Goal: Check status: Check status

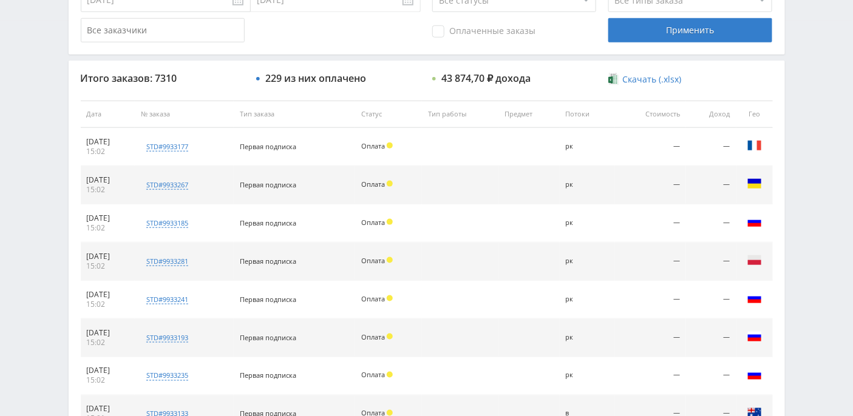
scroll to position [598, 0]
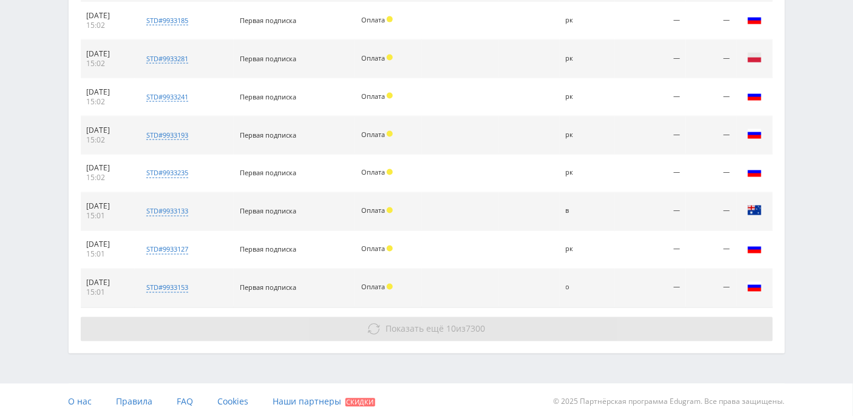
click at [385, 328] on span "Показать ещё" at bounding box center [414, 329] width 58 height 12
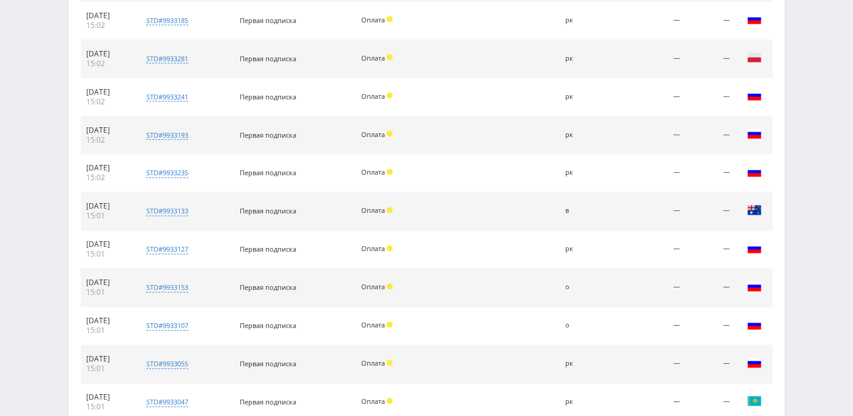
scroll to position [902, 0]
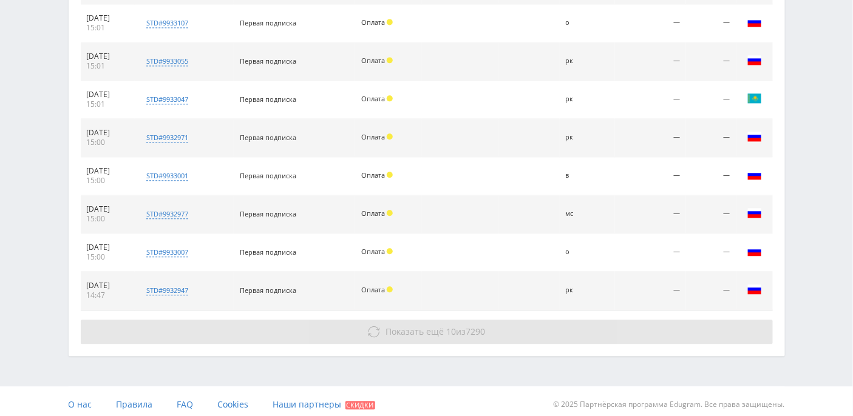
click at [394, 326] on span "Показать ещё" at bounding box center [414, 332] width 58 height 12
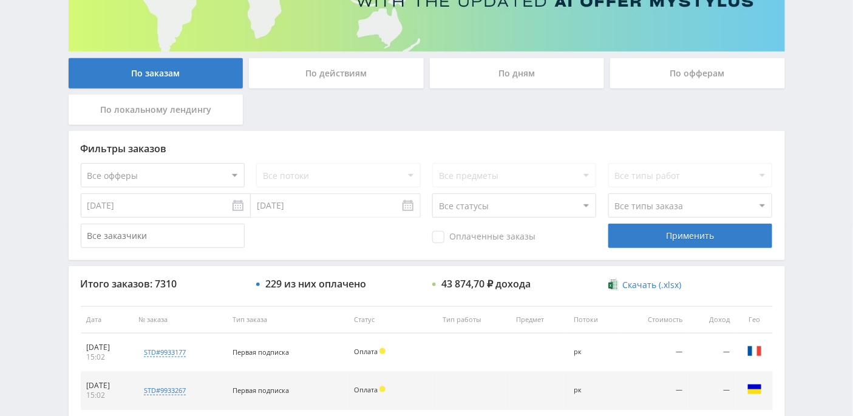
scroll to position [67, 0]
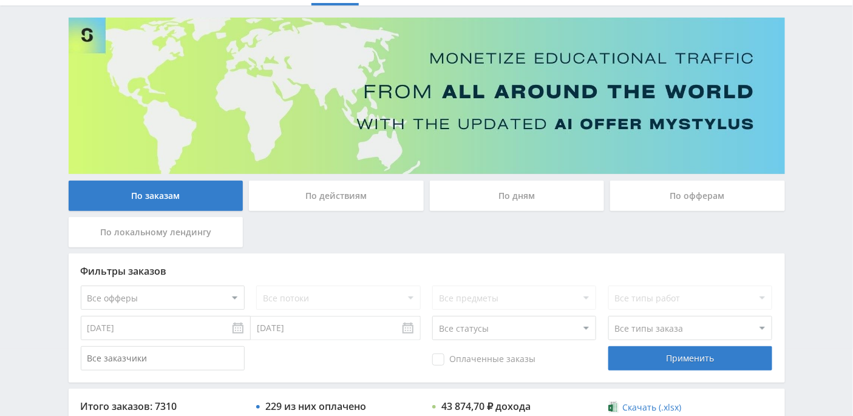
click at [237, 292] on select "Все офферы MyStylus MyStylus - Revshare Кэмп Studybay Автор24 Studybay [GEOGRAP…" at bounding box center [163, 298] width 164 height 24
select select "340"
click at [641, 351] on div "Применить" at bounding box center [690, 359] width 164 height 24
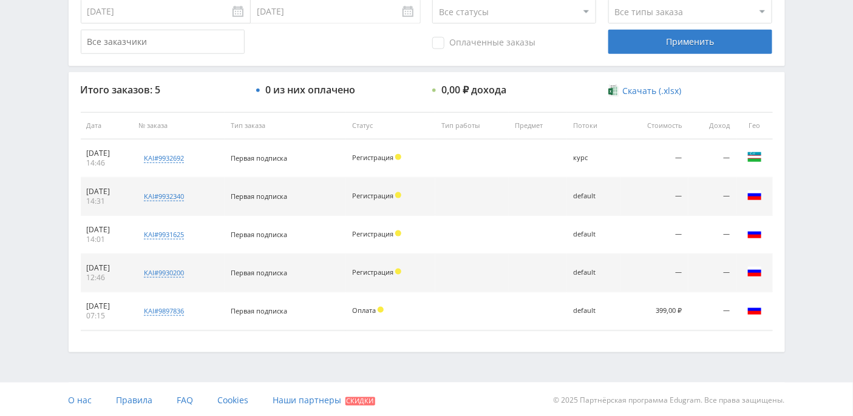
scroll to position [182, 0]
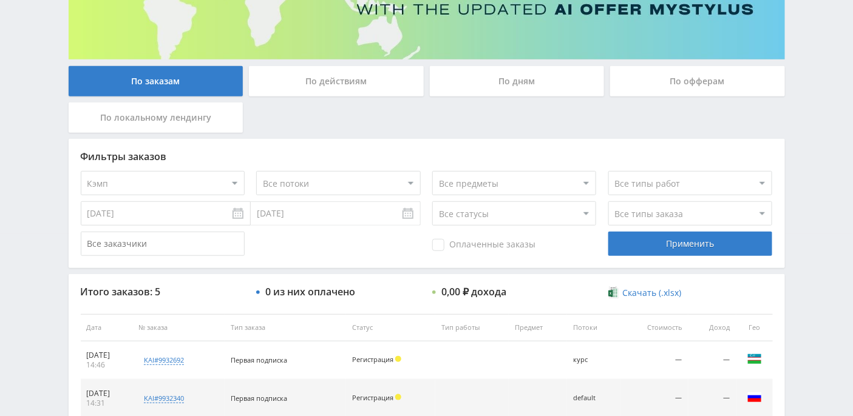
click at [521, 86] on div "По дням" at bounding box center [517, 81] width 175 height 30
click at [0, 0] on input "По дням" at bounding box center [0, 0] width 0 height 0
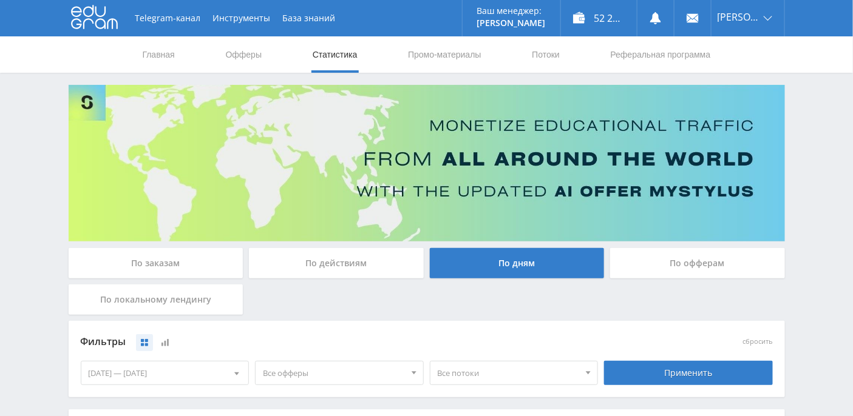
scroll to position [202, 0]
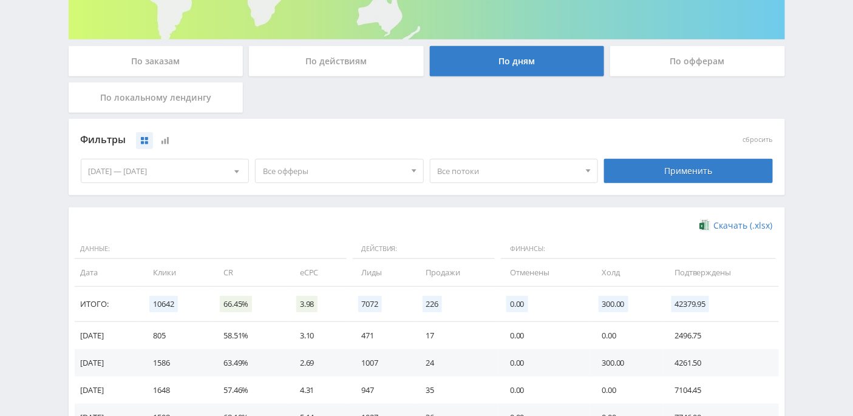
click at [338, 165] on span "Все офферы" at bounding box center [334, 171] width 142 height 23
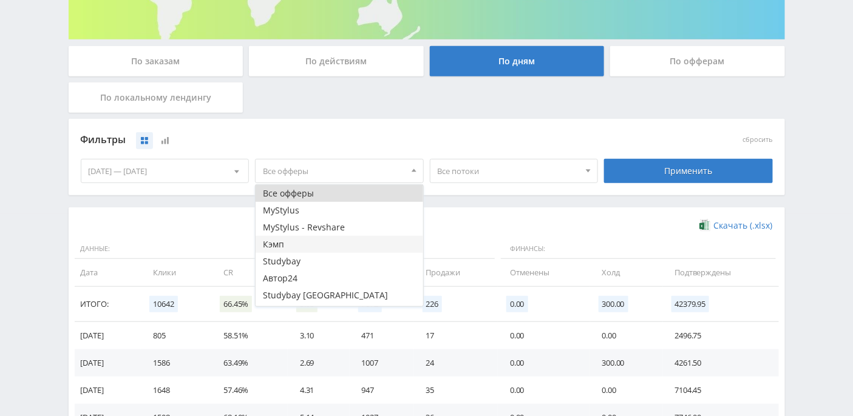
click at [299, 239] on button "Кэмп" at bounding box center [340, 244] width 168 height 17
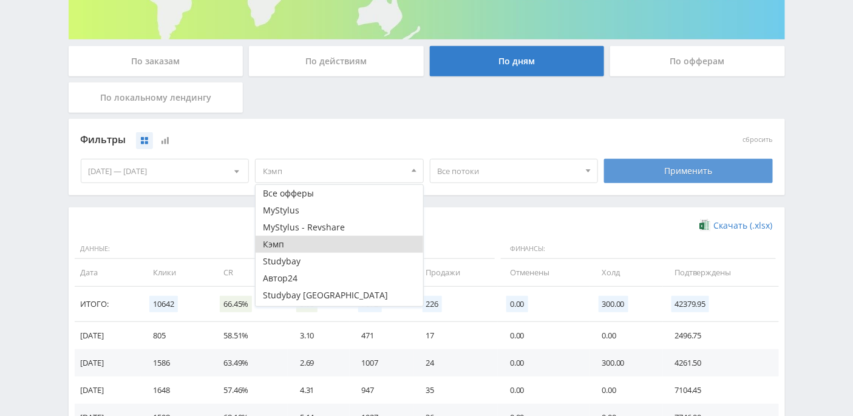
click at [652, 170] on div "Применить" at bounding box center [688, 171] width 169 height 24
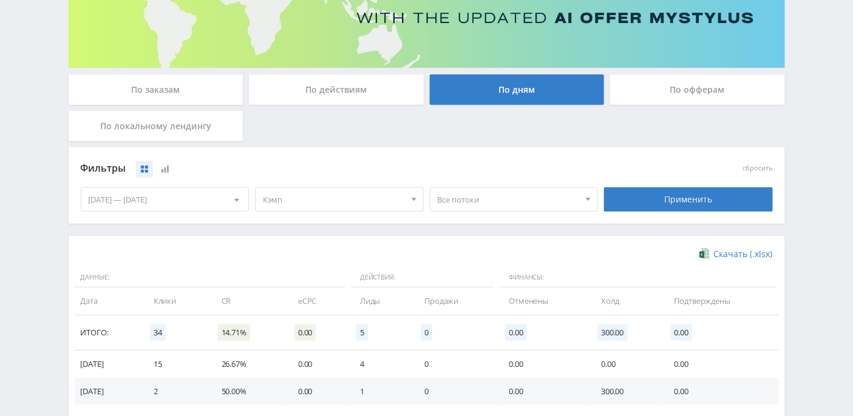
scroll to position [0, 0]
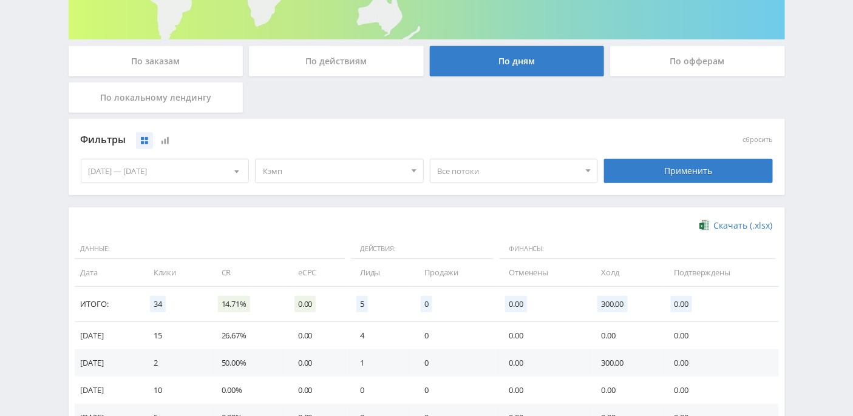
click at [352, 60] on div "По действиям" at bounding box center [336, 61] width 175 height 30
click at [0, 0] on input "По действиям" at bounding box center [0, 0] width 0 height 0
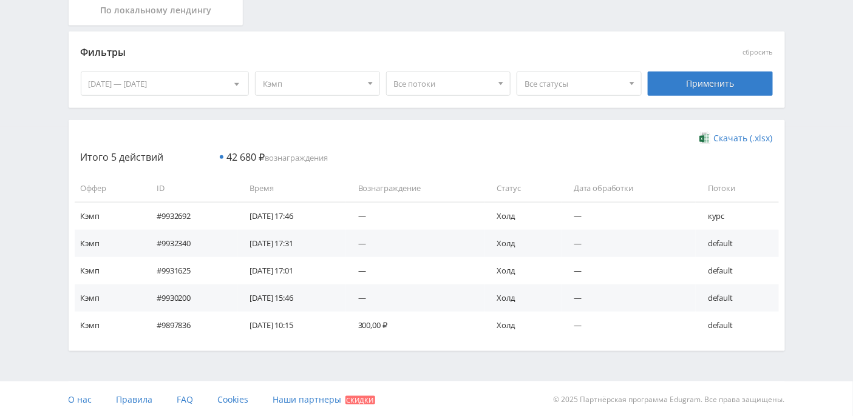
scroll to position [87, 0]
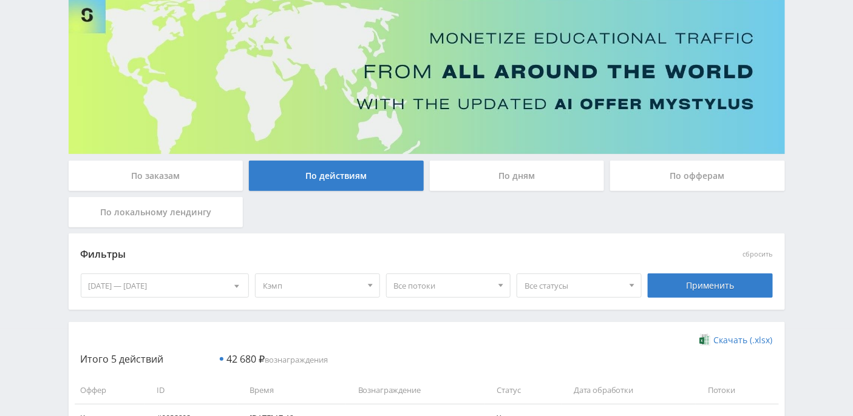
click at [368, 284] on span at bounding box center [370, 287] width 5 height 6
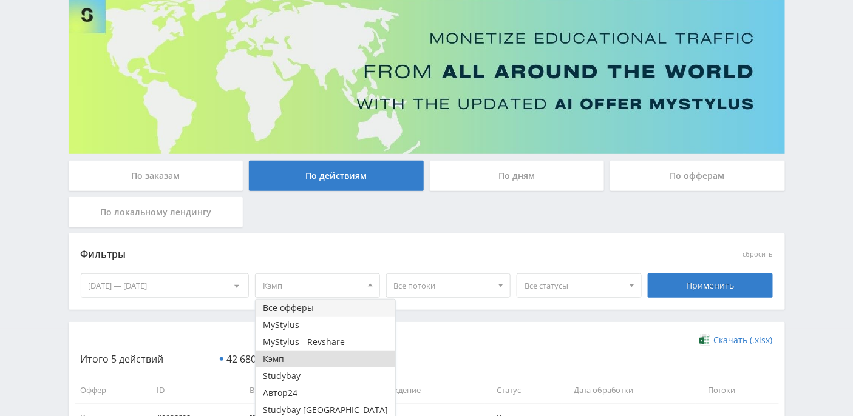
scroll to position [15, 0]
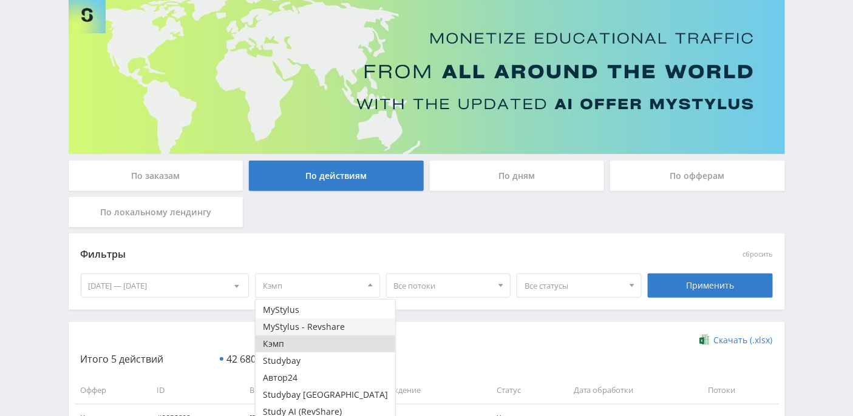
click at [313, 327] on button "MyStylus - Revshare" at bounding box center [326, 327] width 140 height 17
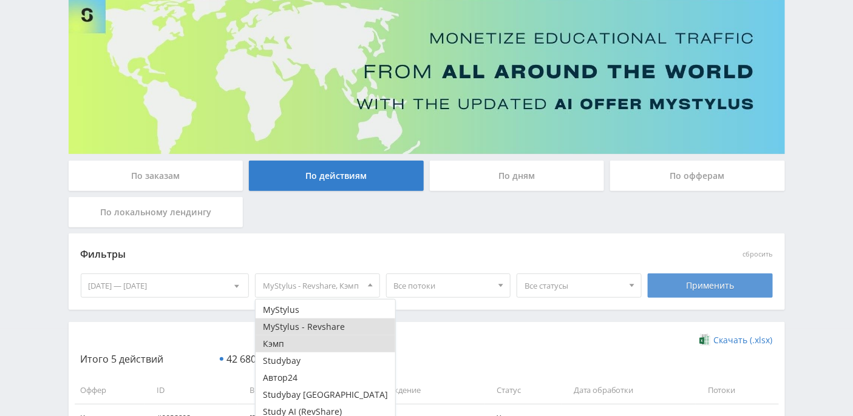
click at [693, 287] on div "Применить" at bounding box center [710, 286] width 125 height 24
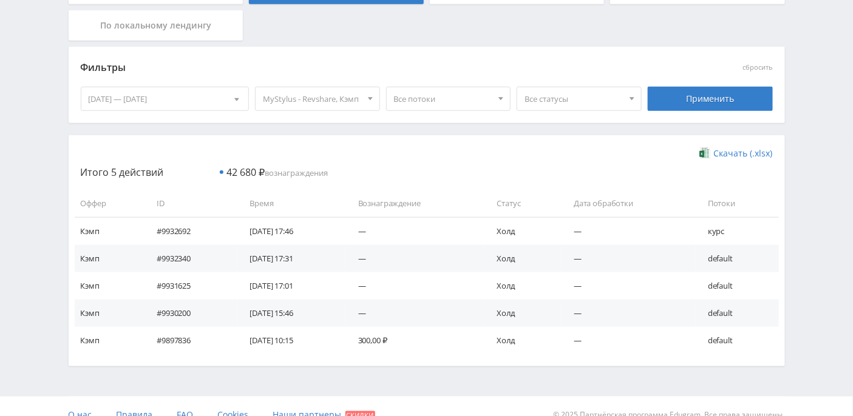
scroll to position [289, 0]
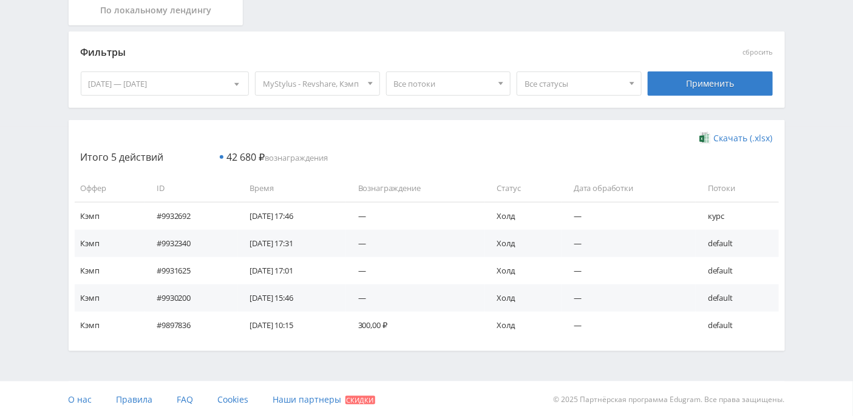
click at [345, 87] on span "MyStylus - Revshare, Кэмп" at bounding box center [312, 83] width 98 height 23
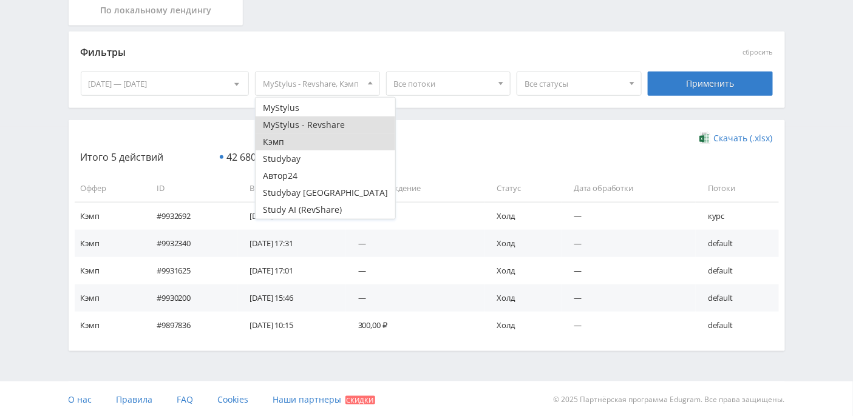
click at [323, 120] on button "MyStylus - Revshare" at bounding box center [326, 125] width 140 height 17
click at [316, 138] on button "Кэмп" at bounding box center [326, 142] width 140 height 17
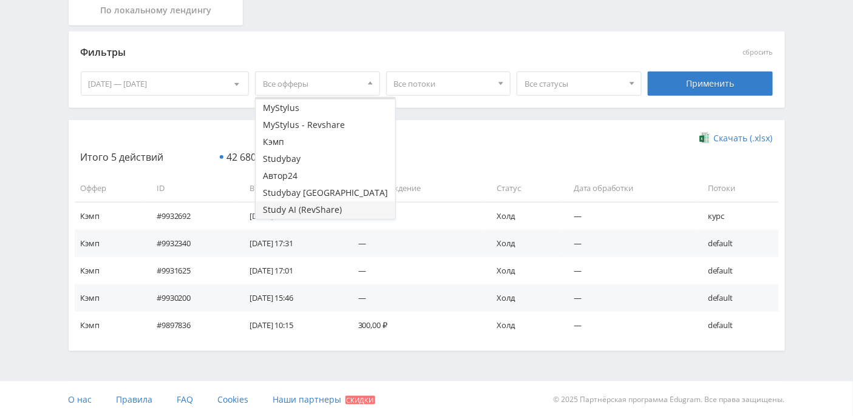
click at [306, 206] on button "Study AI (RevShare)" at bounding box center [326, 209] width 140 height 17
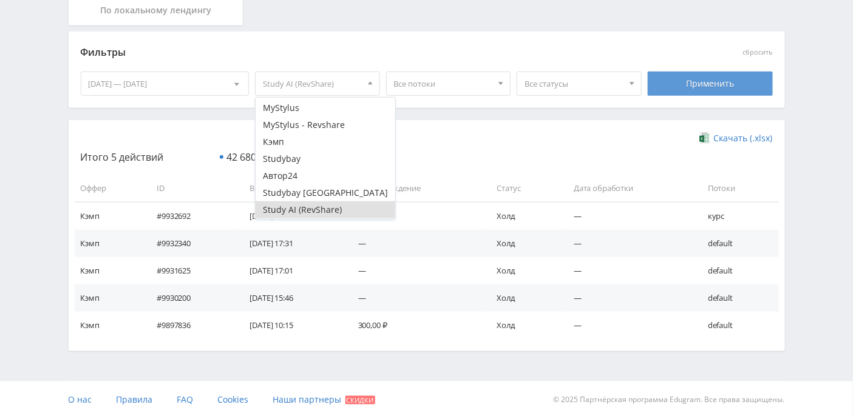
click at [689, 84] on div "Применить" at bounding box center [710, 84] width 125 height 24
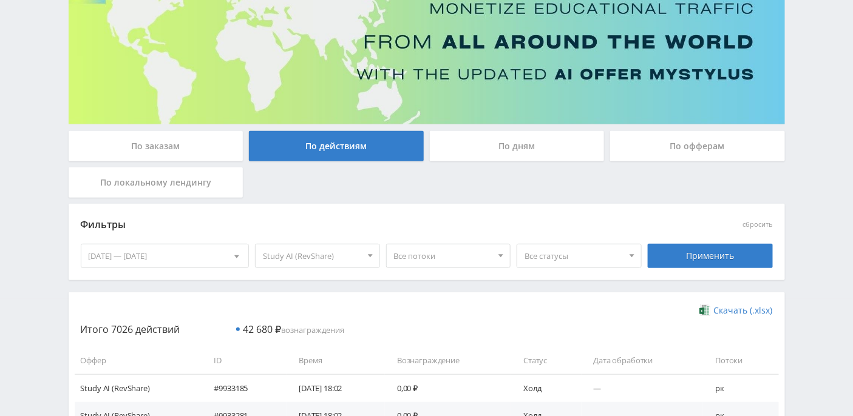
scroll to position [0, 0]
